Goal: Transaction & Acquisition: Download file/media

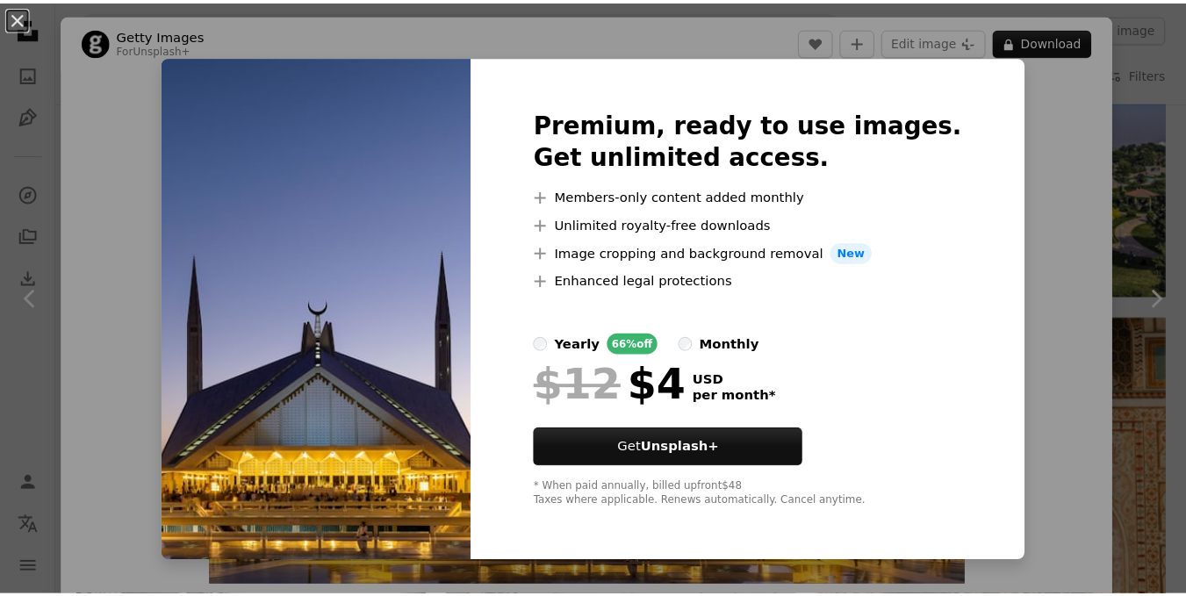
scroll to position [887, 0]
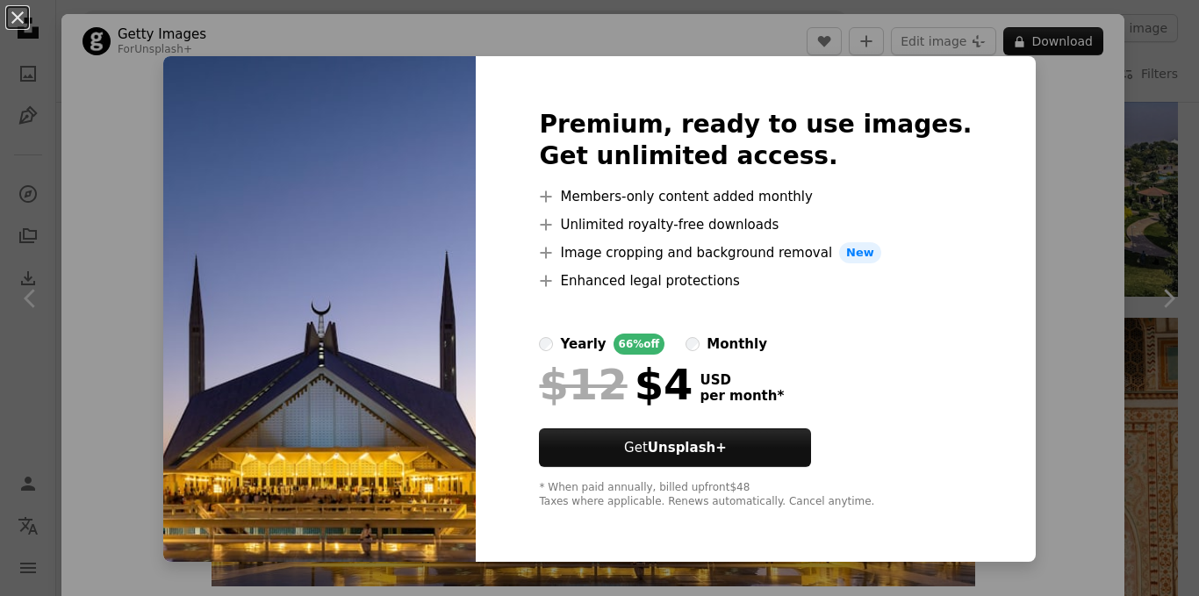
click at [362, 352] on img at bounding box center [319, 309] width 312 height 506
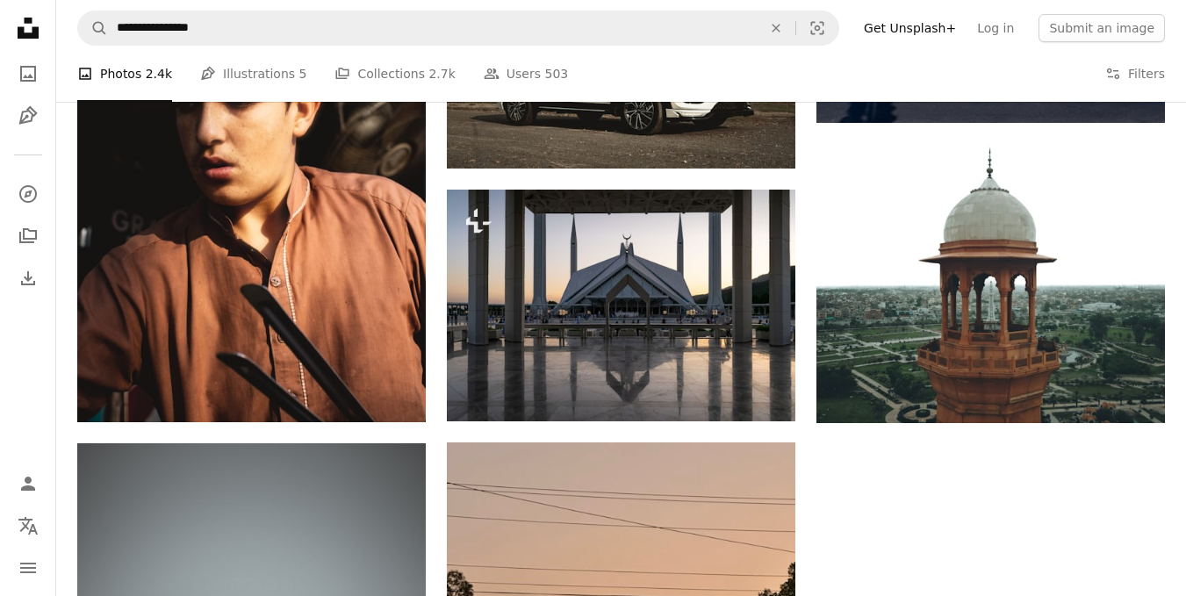
scroll to position [2130, 0]
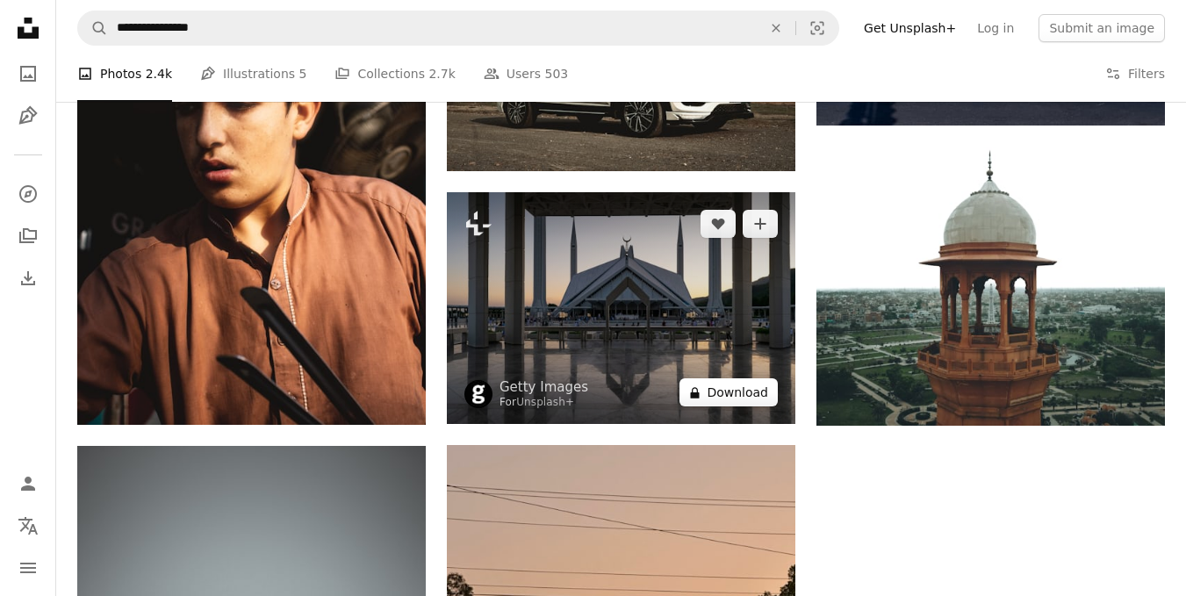
click at [735, 398] on button "A lock Download" at bounding box center [728, 392] width 98 height 28
